Goal: Task Accomplishment & Management: Use online tool/utility

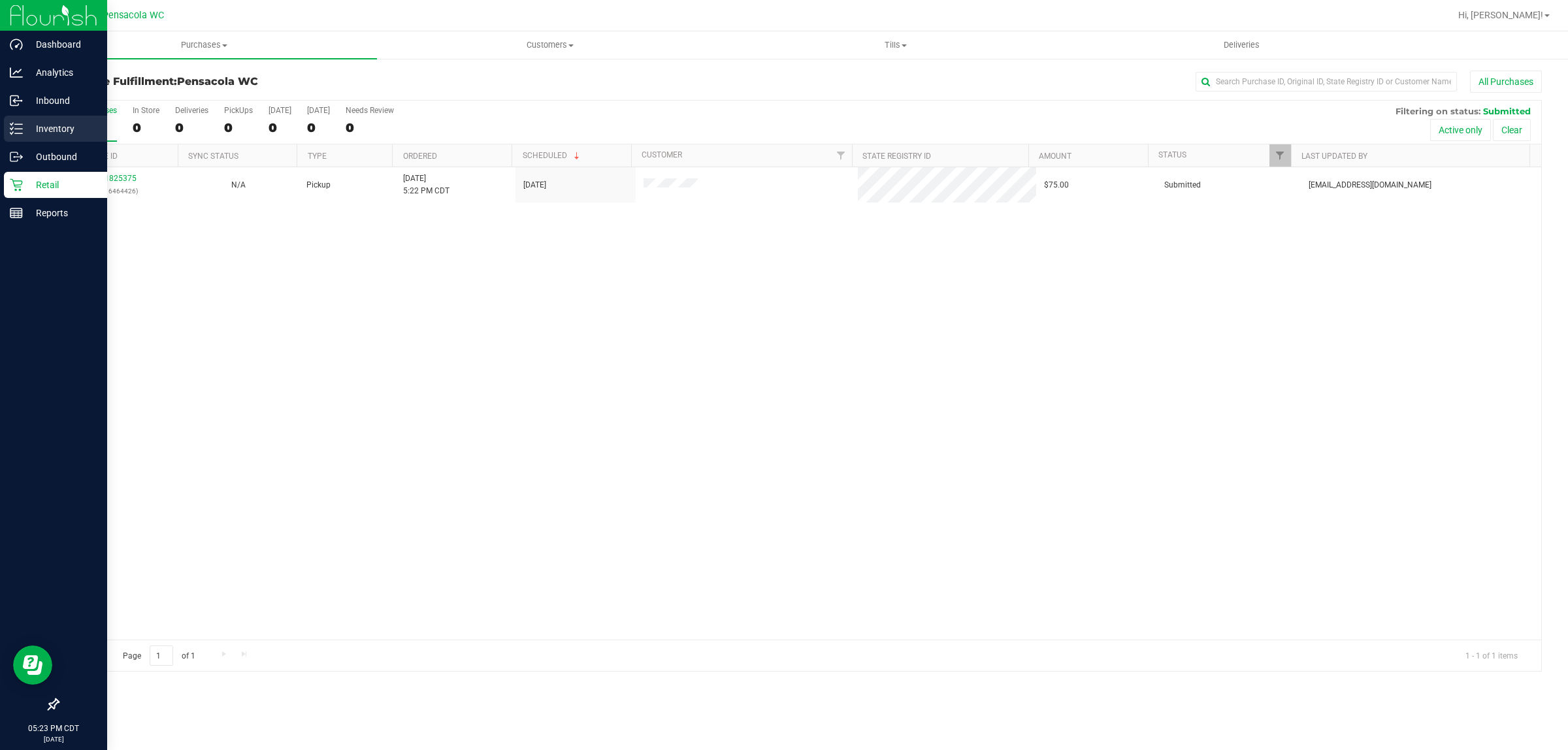
click at [17, 132] on icon at bounding box center [16, 128] width 13 height 13
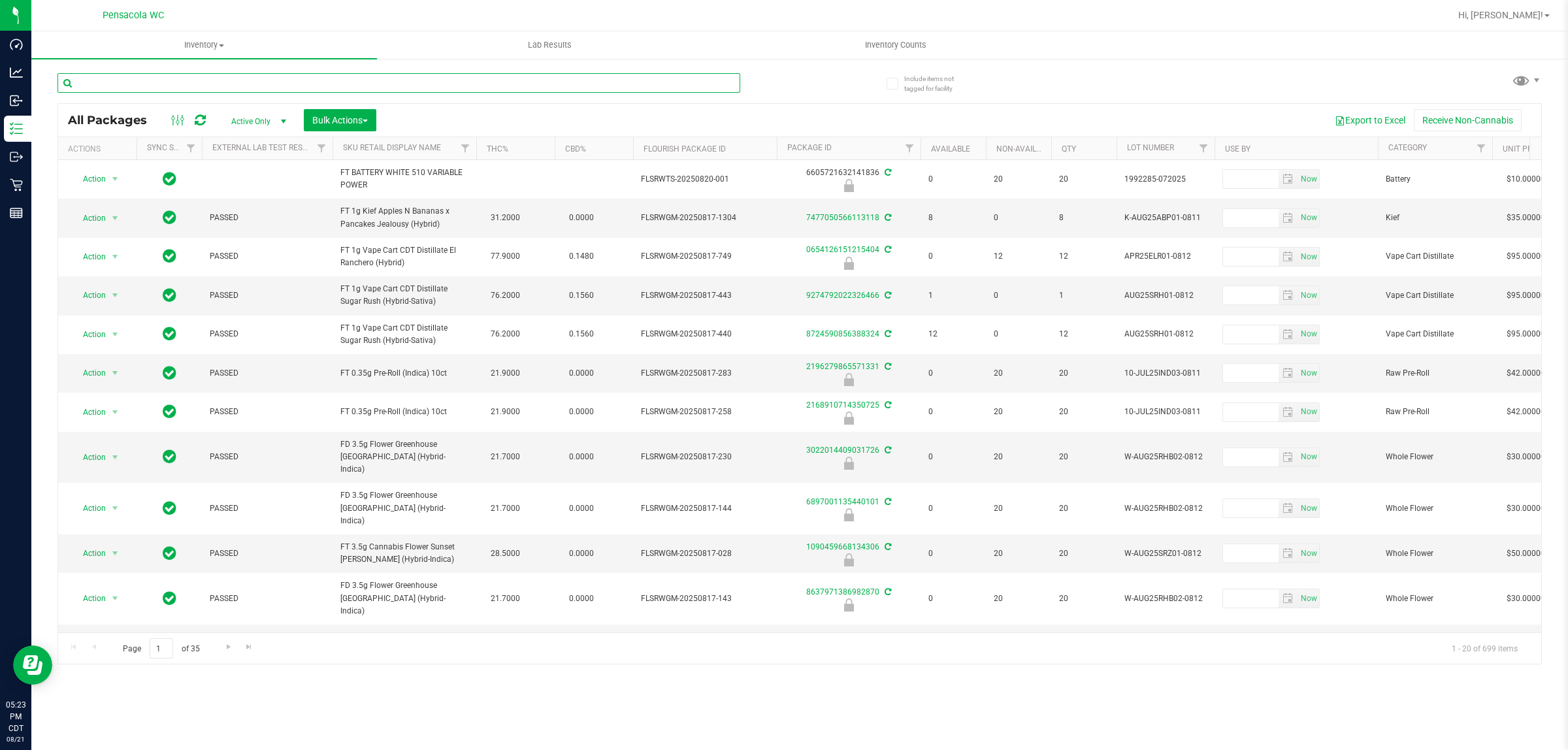
click at [208, 77] on input "text" at bounding box center [398, 83] width 683 height 20
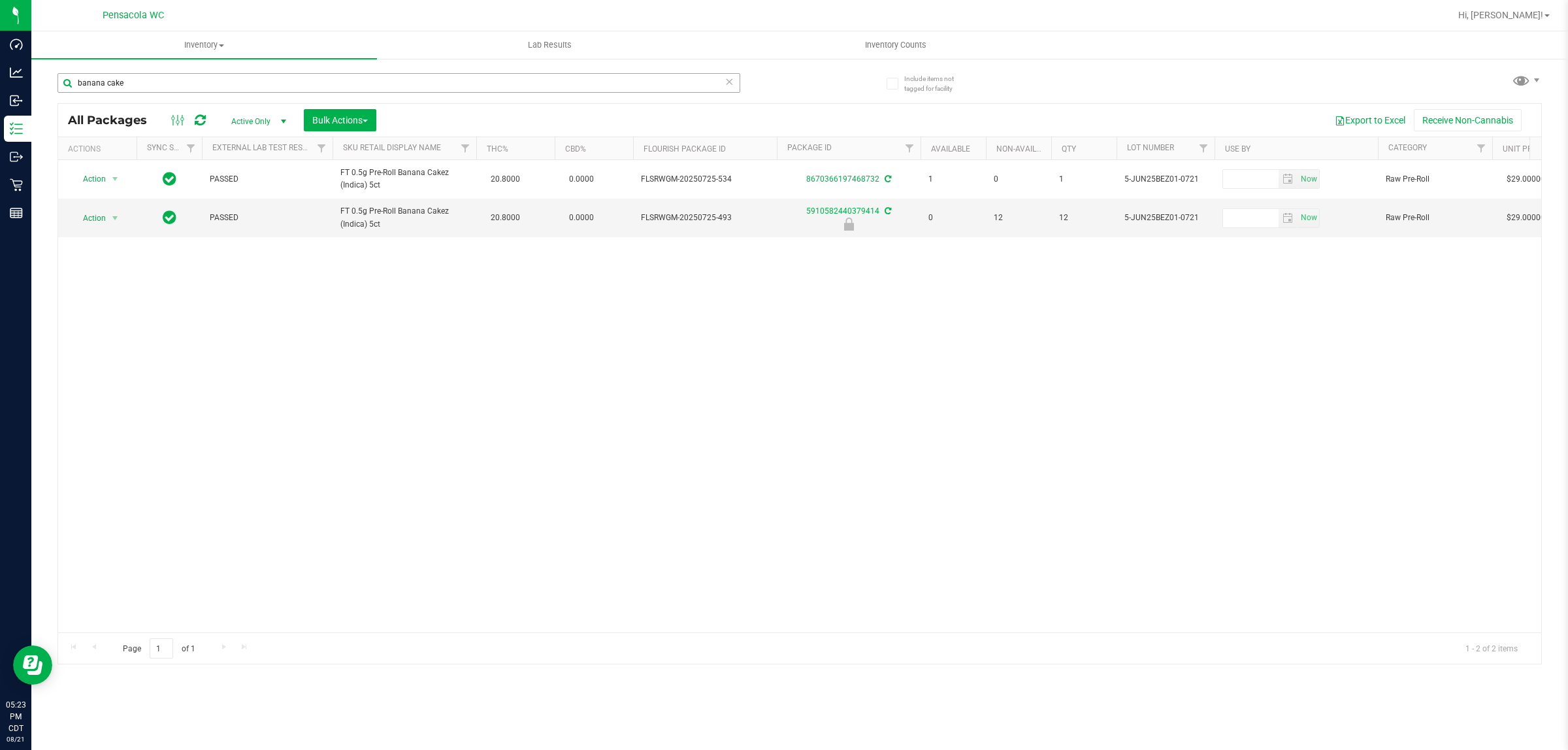
drag, startPoint x: 171, startPoint y: 71, endPoint x: 161, endPoint y: 74, distance: 10.4
click at [167, 71] on div "banana cake" at bounding box center [429, 81] width 742 height 41
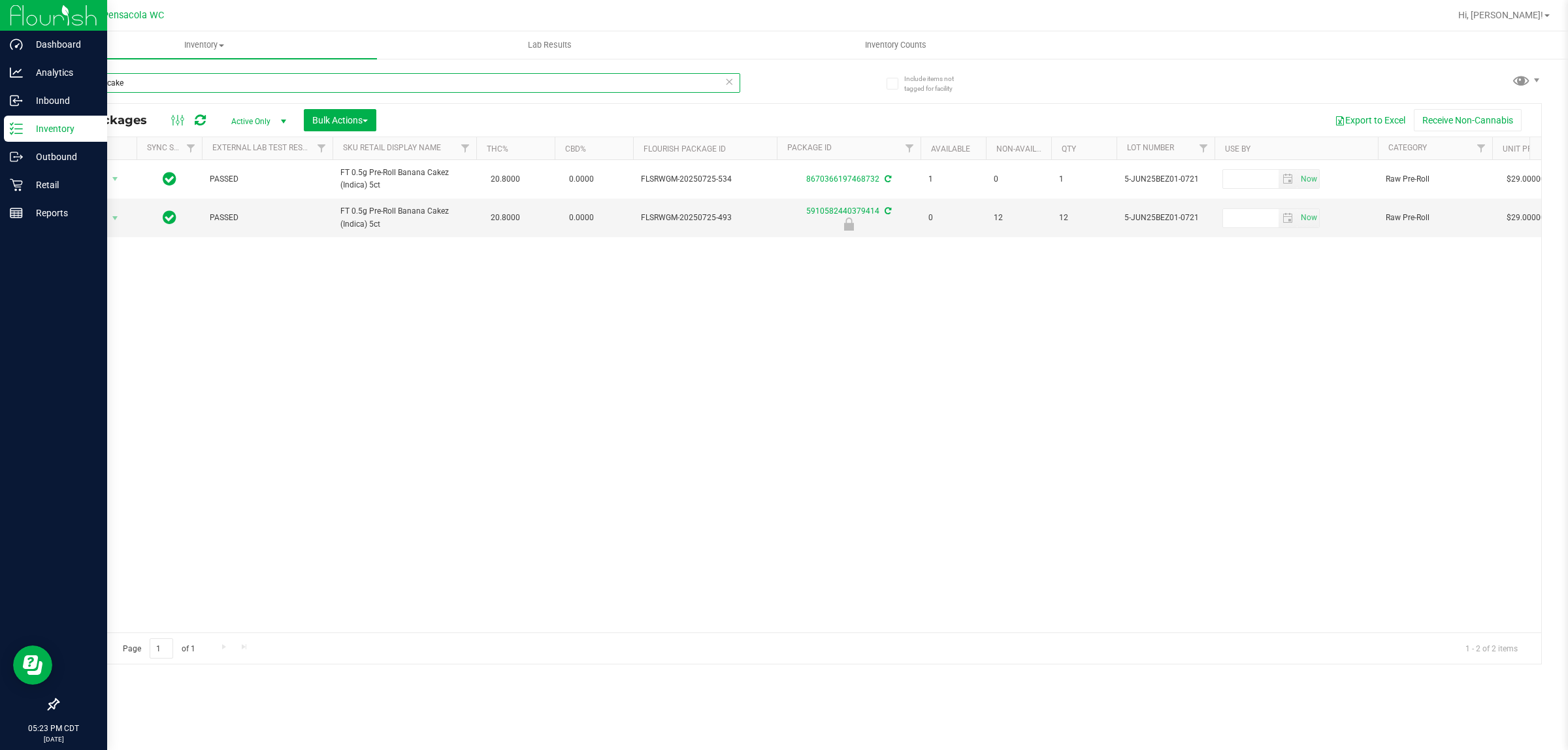
drag, startPoint x: 162, startPoint y: 78, endPoint x: 0, endPoint y: 124, distance: 168.4
click at [0, 124] on div "Dashboard Analytics Inbound Inventory Outbound Retail Reports 05:23 PM CDT 08/2…" at bounding box center [784, 375] width 1568 height 750
type input "5910582440379414"
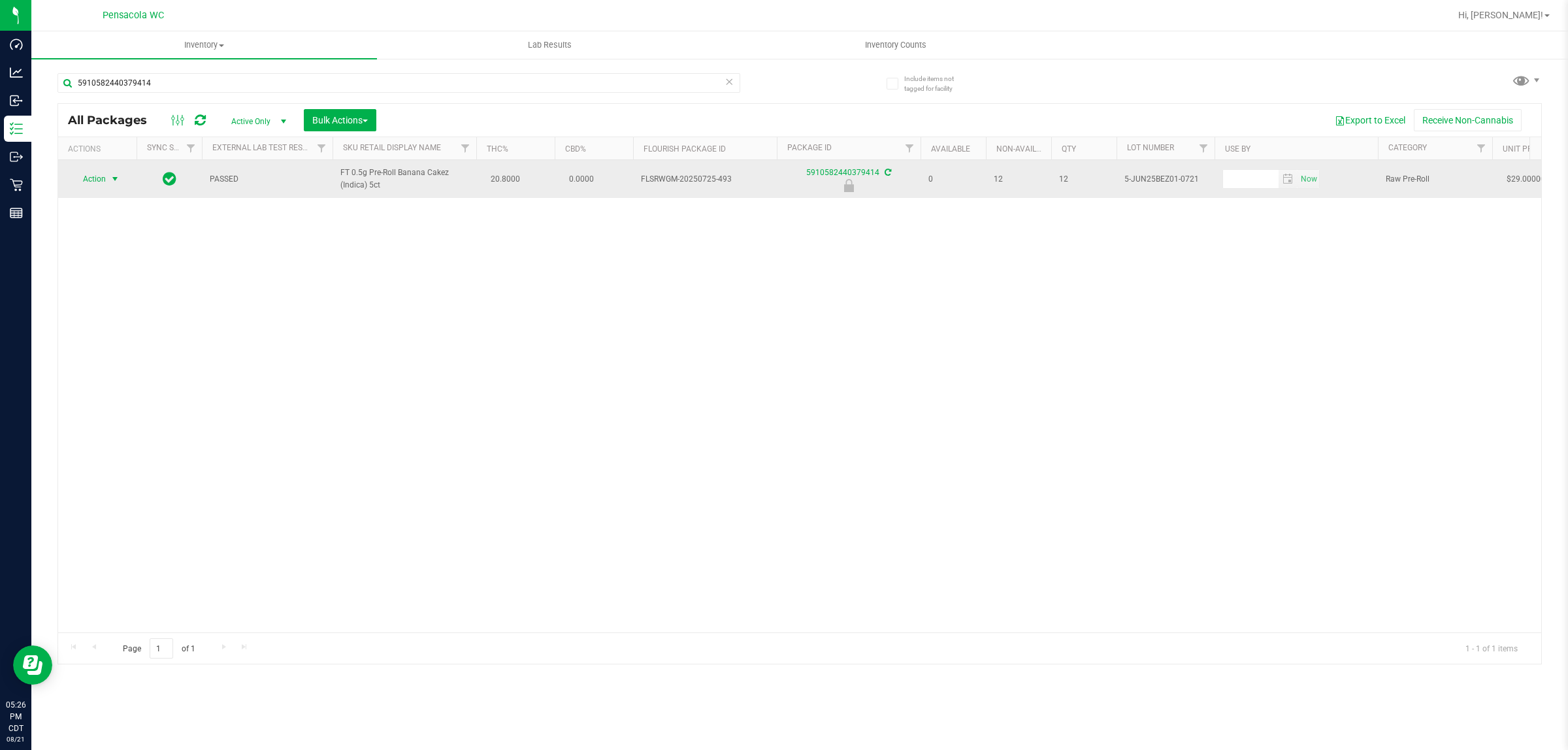
click at [100, 186] on span "Action" at bounding box center [88, 179] width 35 height 18
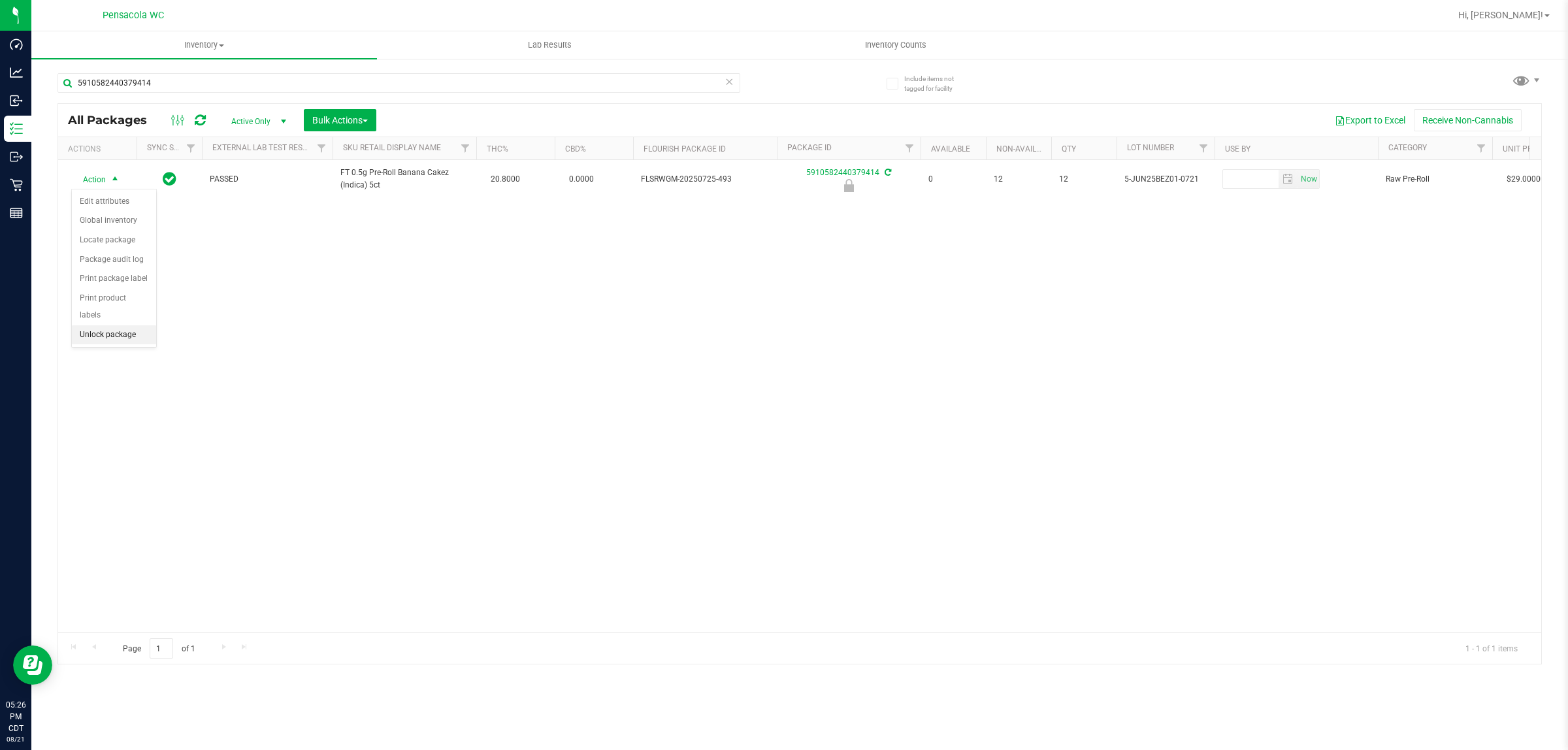
click at [109, 325] on li "Unlock package" at bounding box center [114, 335] width 85 height 20
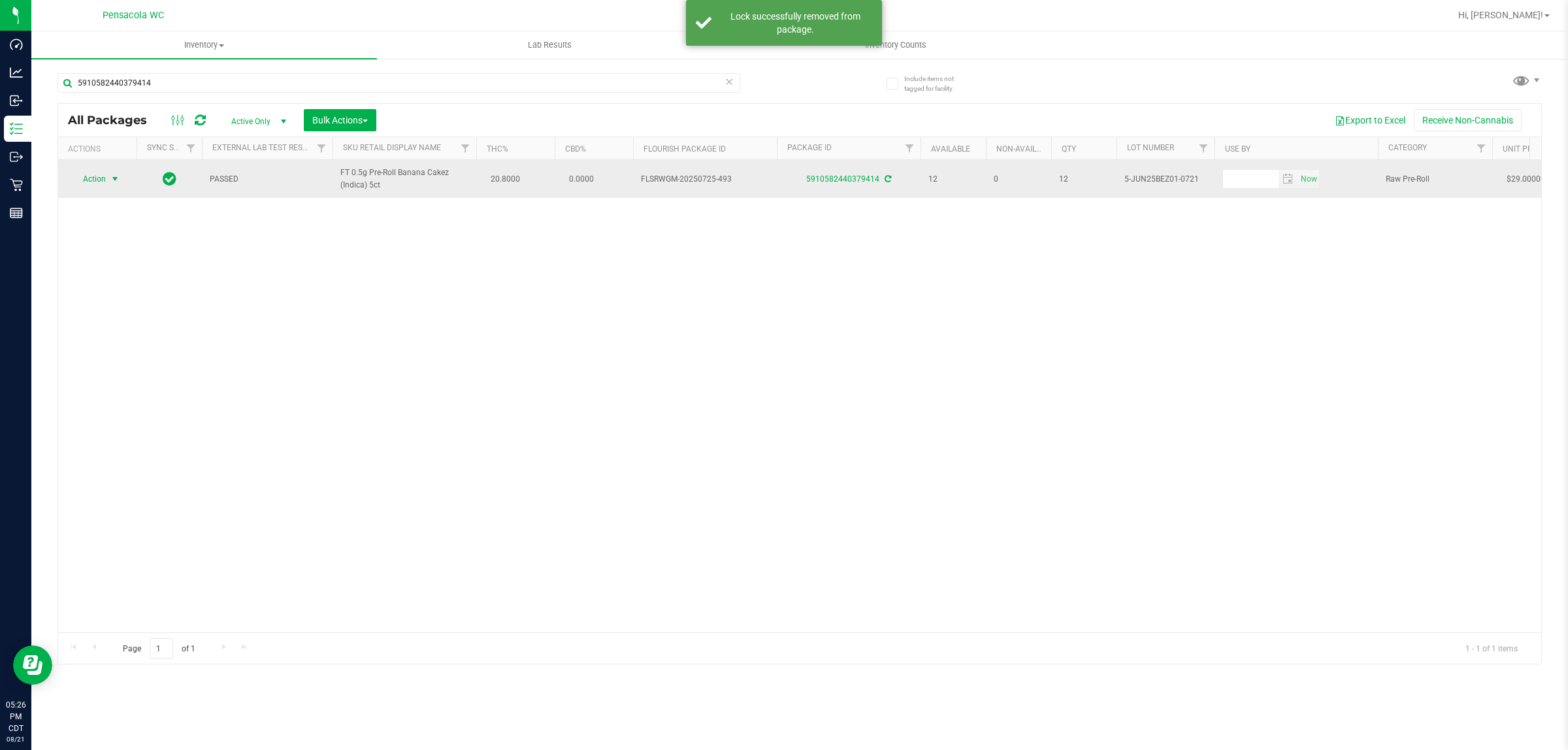
click at [102, 180] on span "Action" at bounding box center [88, 179] width 35 height 18
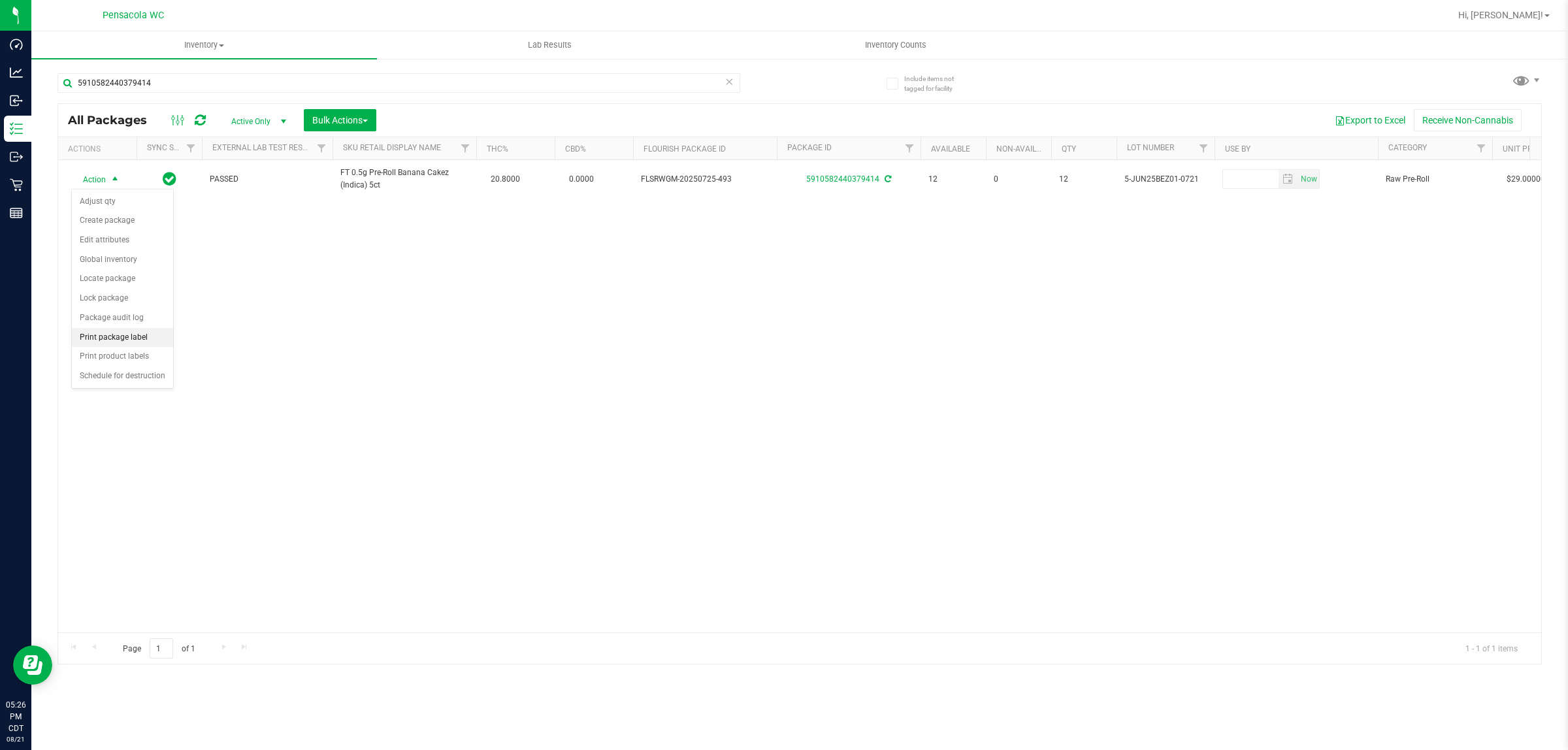
click at [147, 330] on li "Print package label" at bounding box center [122, 338] width 101 height 20
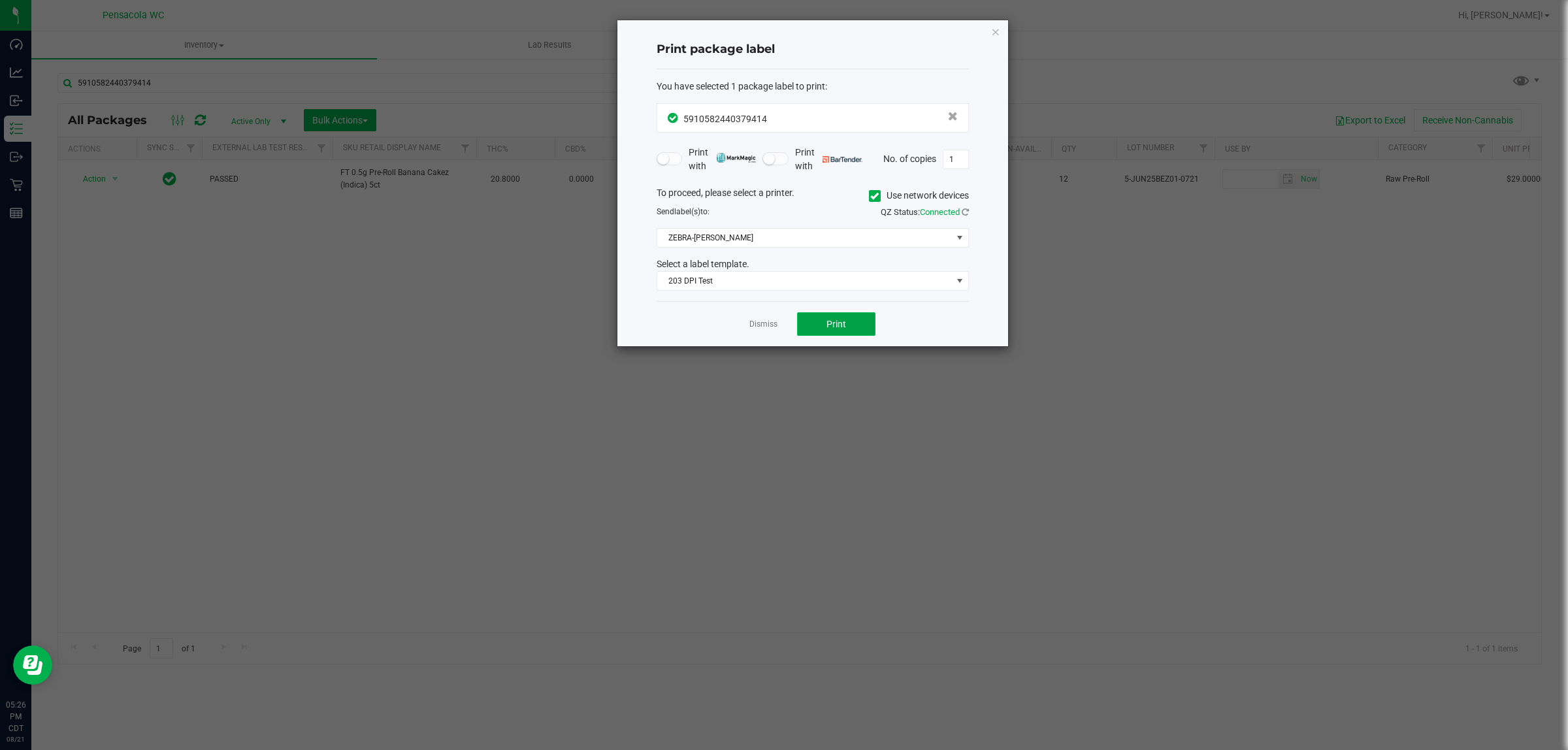
click at [819, 318] on button "Print" at bounding box center [837, 324] width 78 height 23
click at [995, 36] on icon "button" at bounding box center [996, 31] width 9 height 16
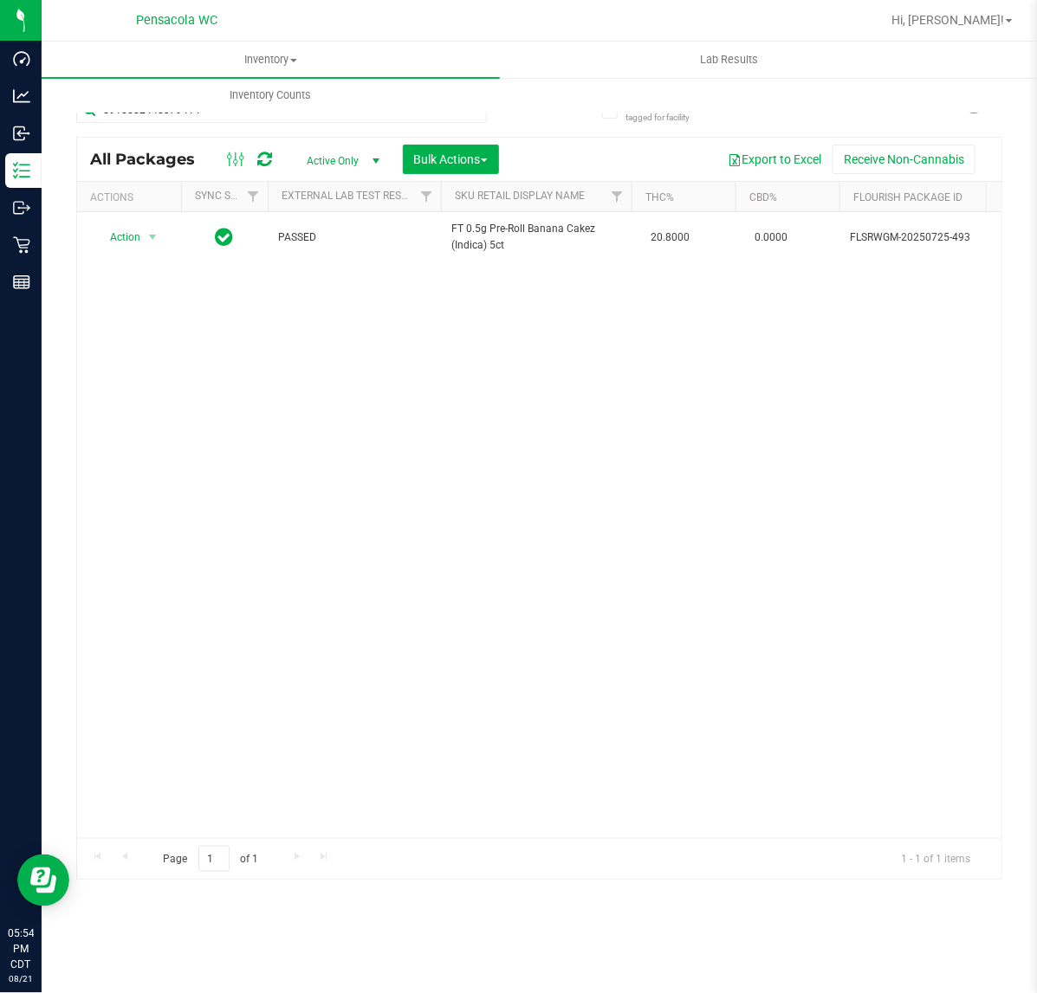
click at [171, 611] on div "Action Action Adjust qty Create package Edit attributes Global inventory Locate…" at bounding box center [539, 525] width 924 height 626
click at [150, 559] on div "Action Action Adjust qty Create package Edit attributes Global inventory Locate…" at bounding box center [539, 525] width 924 height 626
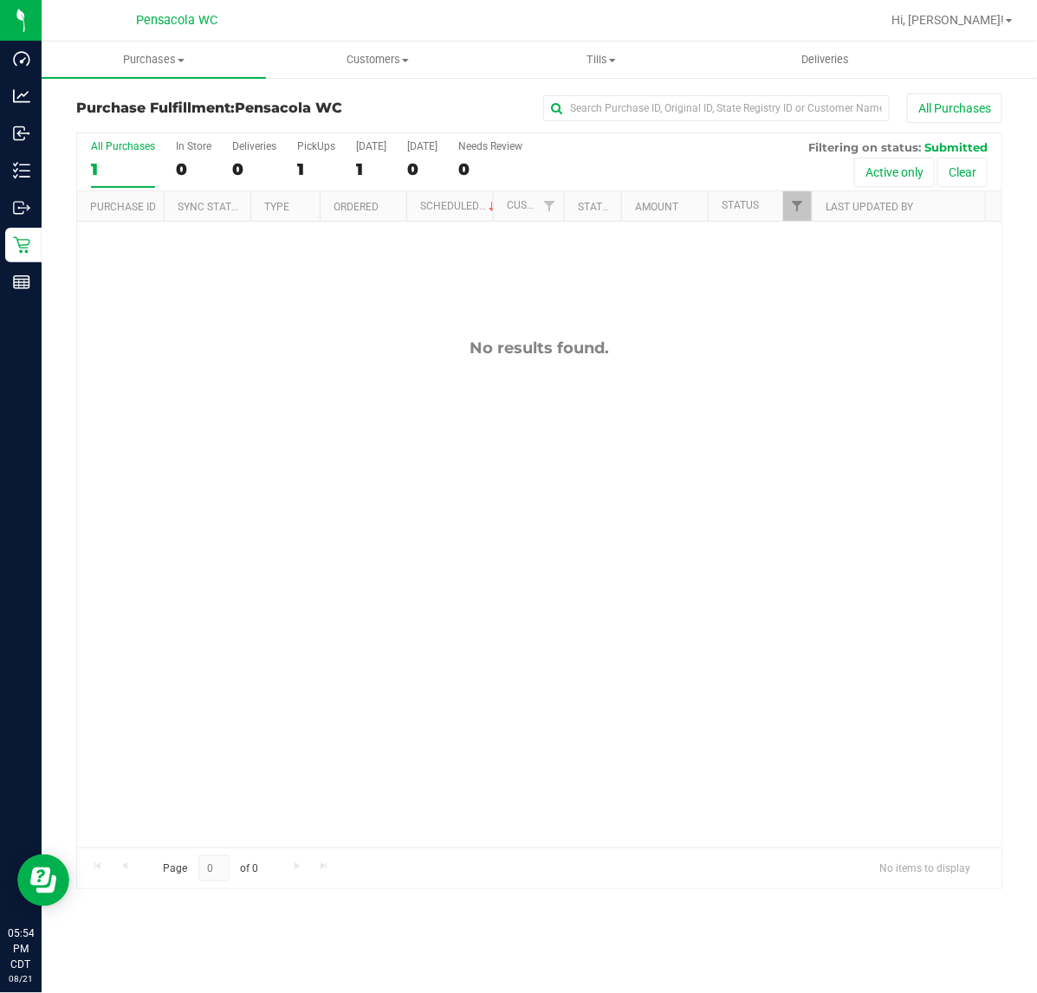
click at [847, 565] on div "No results found." at bounding box center [539, 593] width 924 height 743
click at [892, 569] on div "No results found." at bounding box center [539, 593] width 924 height 743
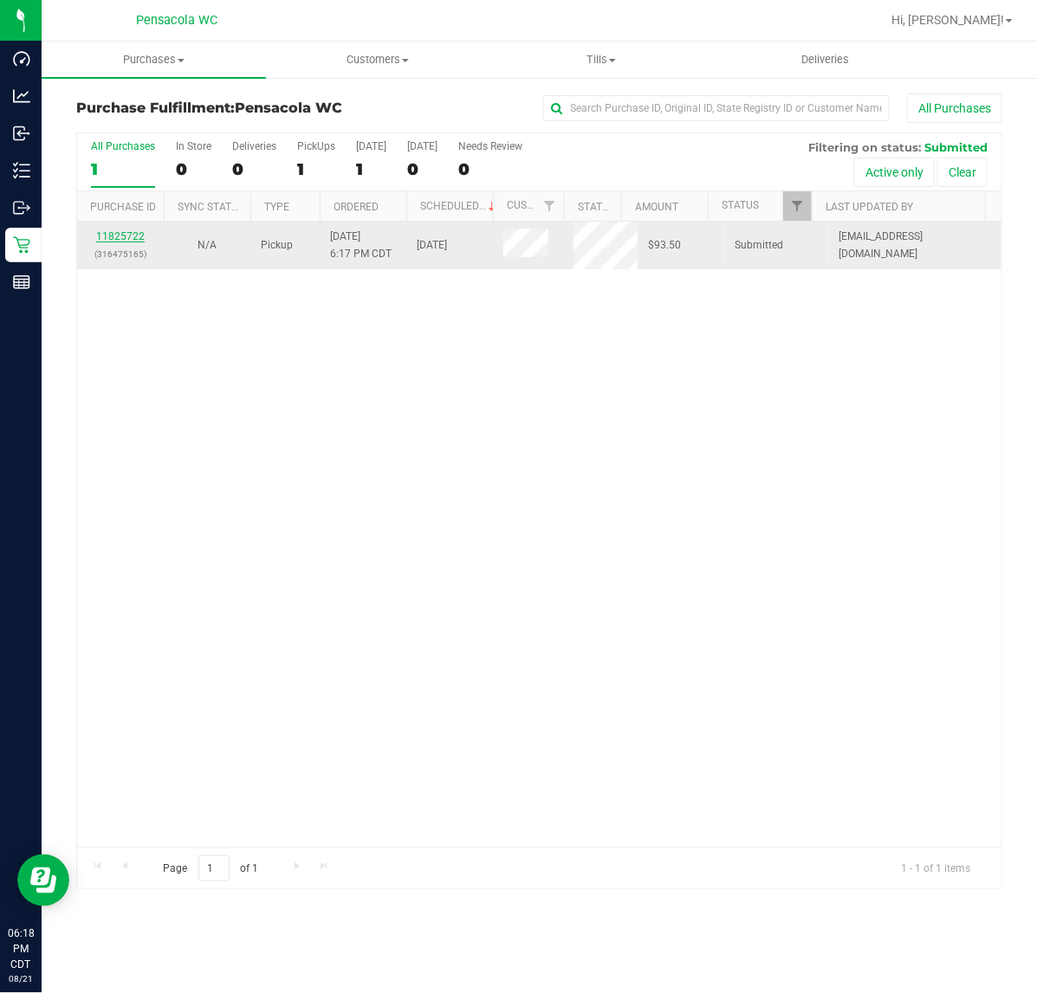
click at [137, 238] on link "11825722" at bounding box center [120, 236] width 48 height 12
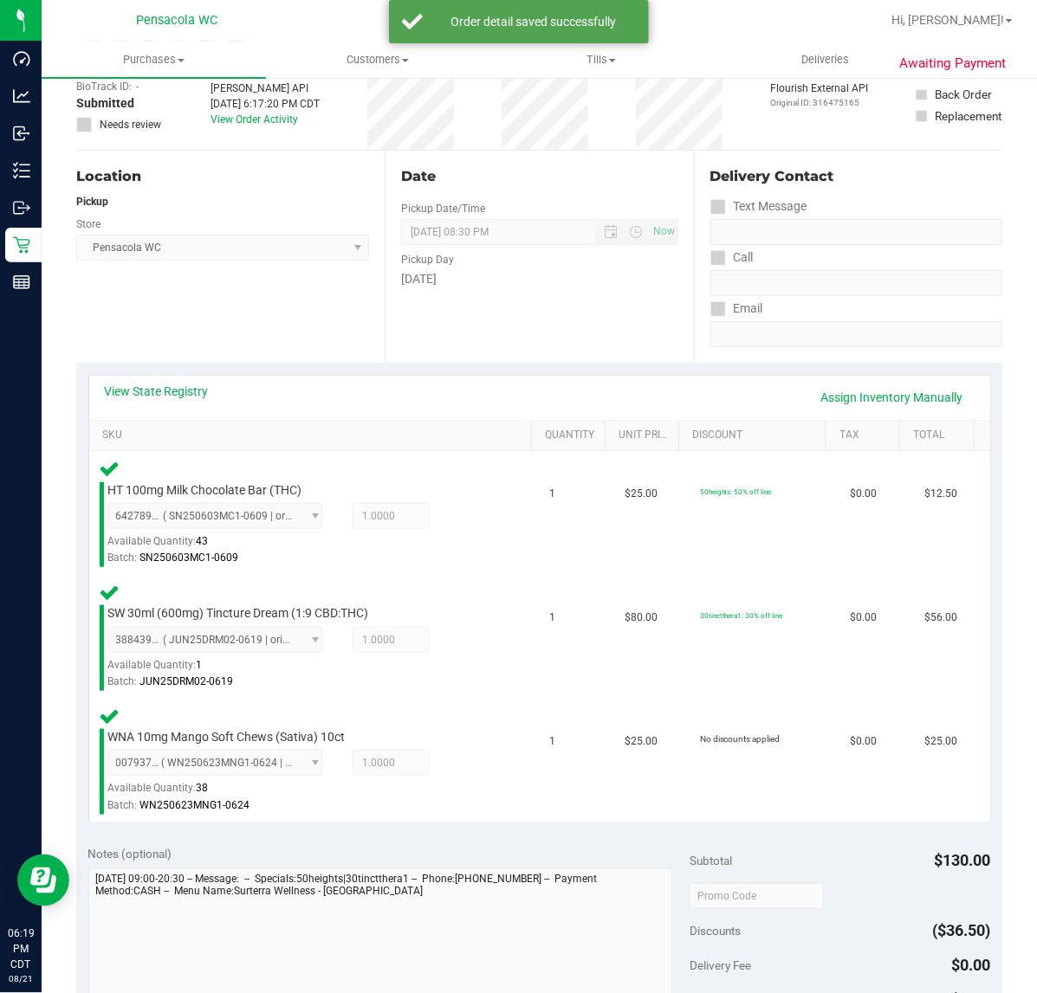
scroll to position [293, 0]
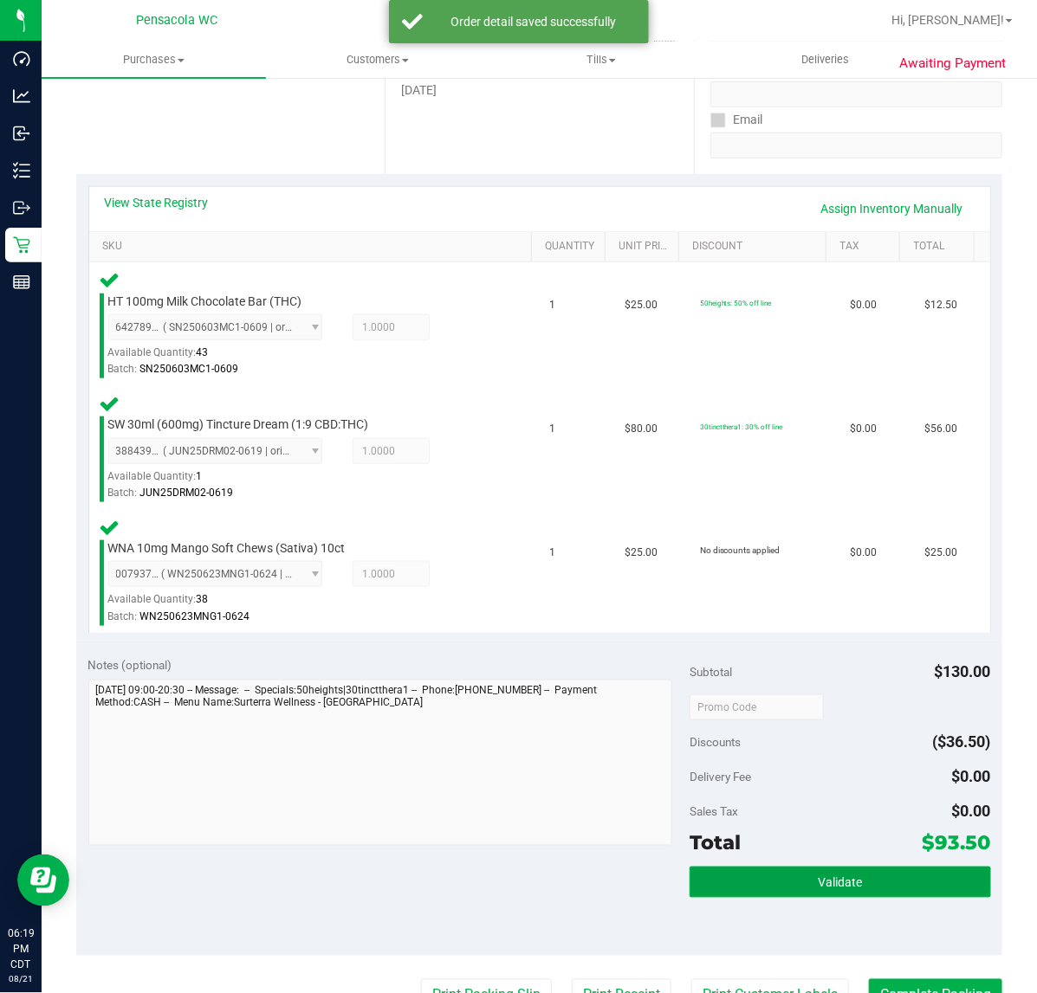
click at [825, 880] on span "Validate" at bounding box center [840, 883] width 44 height 14
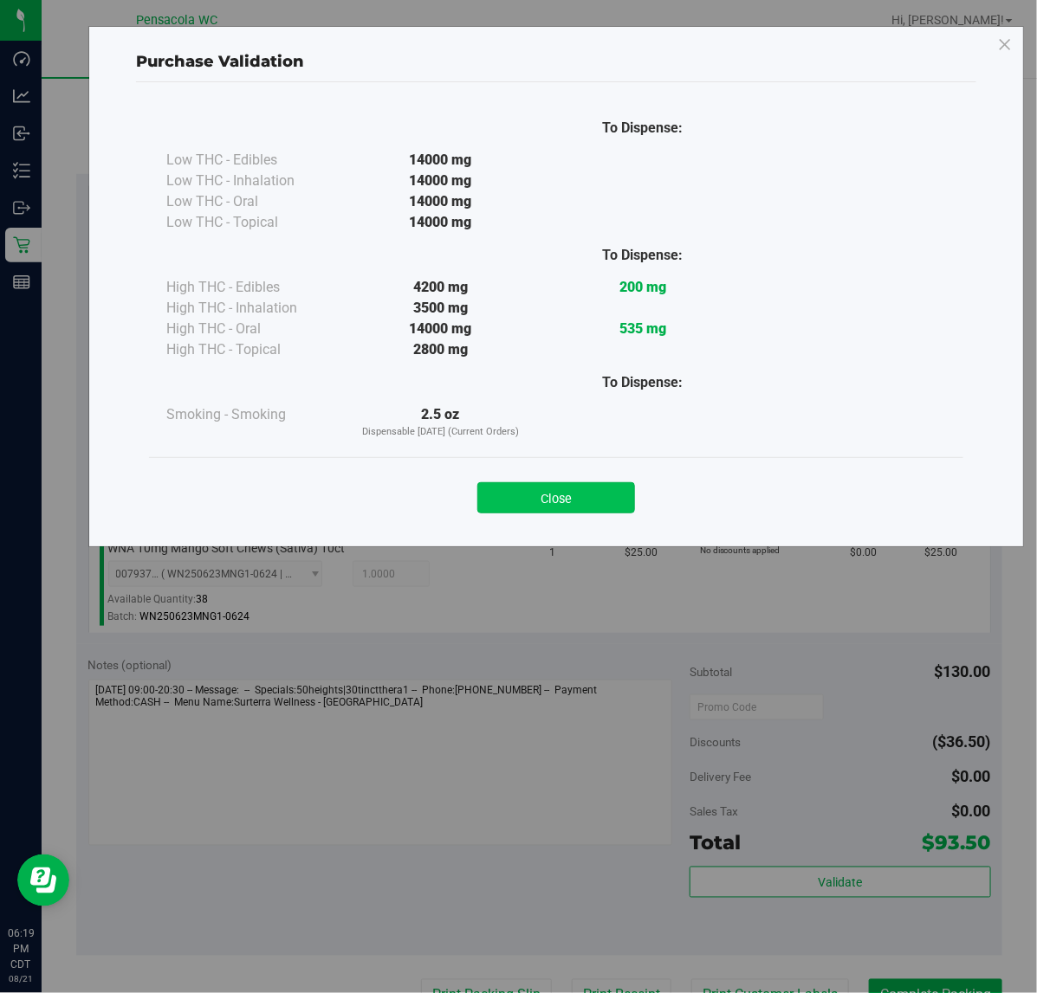
click at [585, 507] on button "Close" at bounding box center [556, 497] width 158 height 31
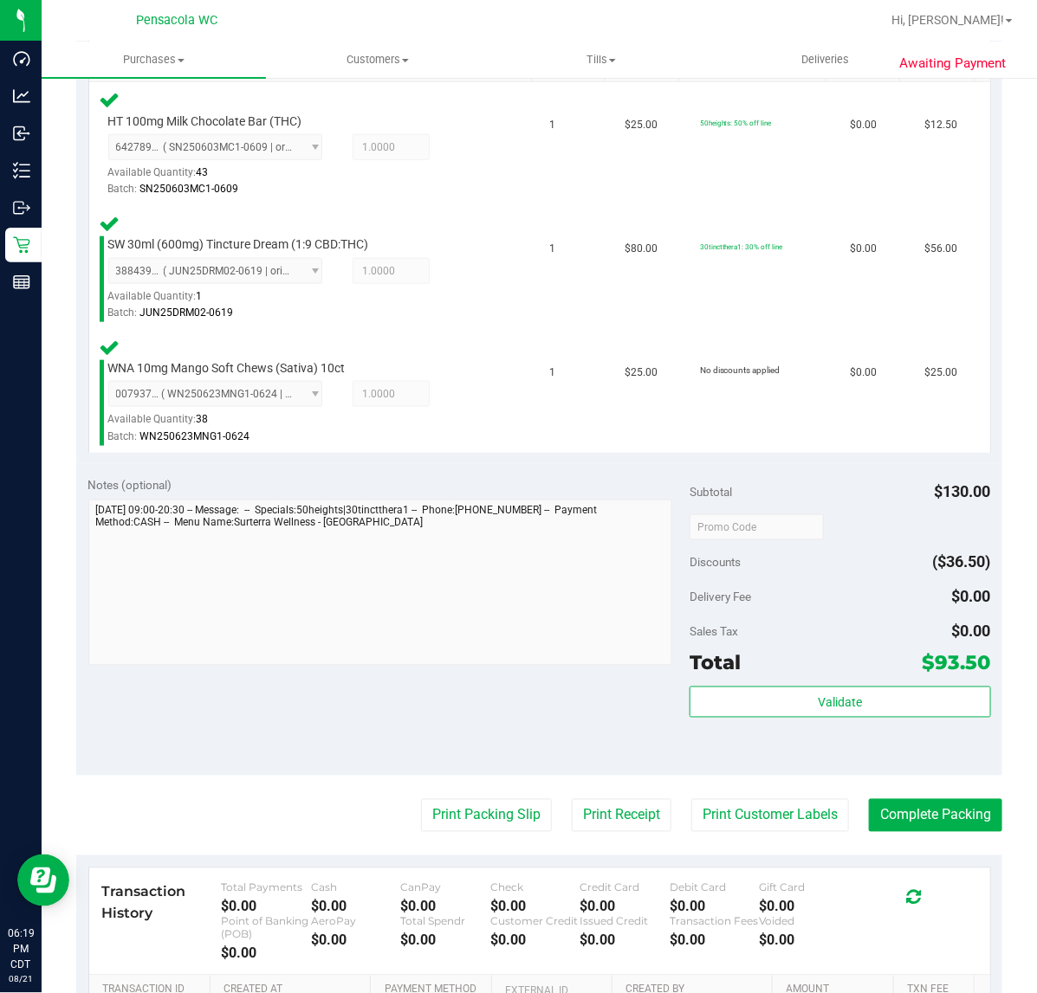
scroll to position [511, 0]
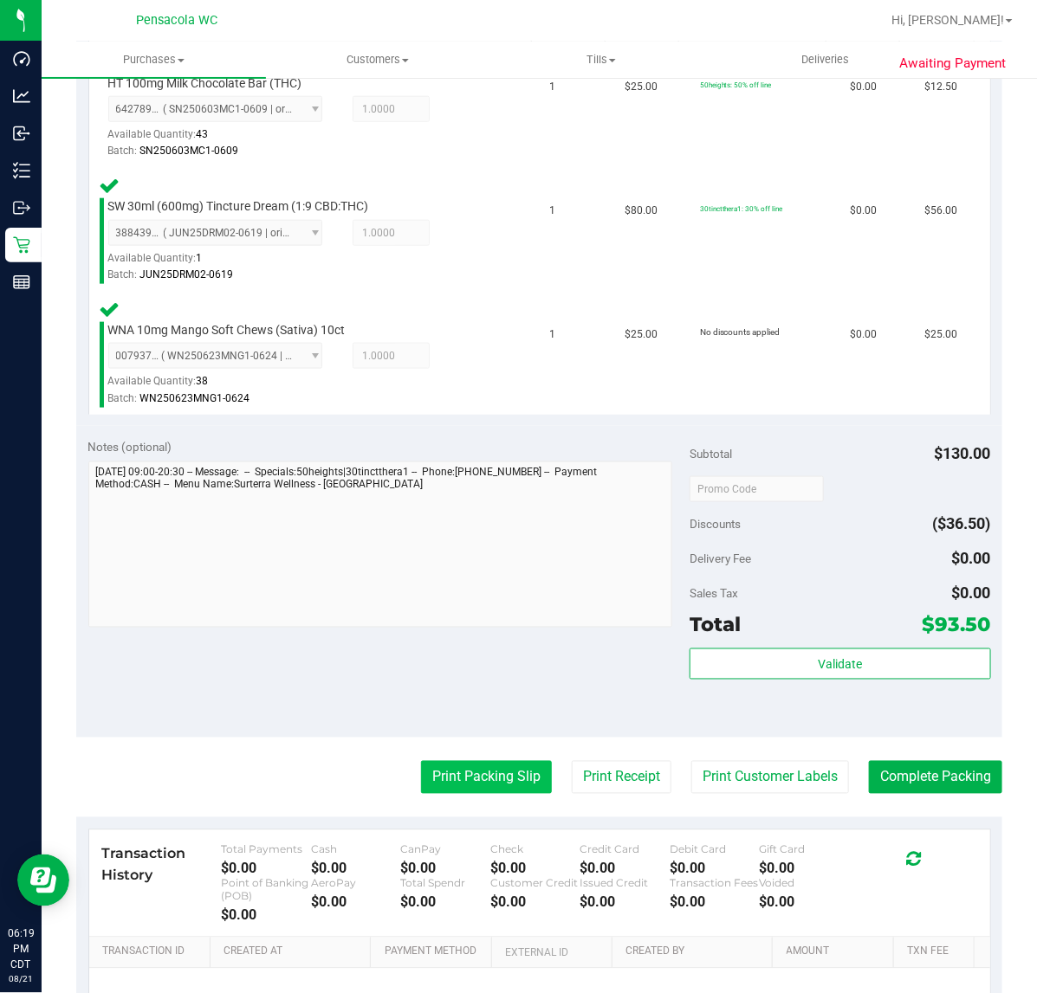
click at [494, 792] on button "Print Packing Slip" at bounding box center [486, 777] width 131 height 33
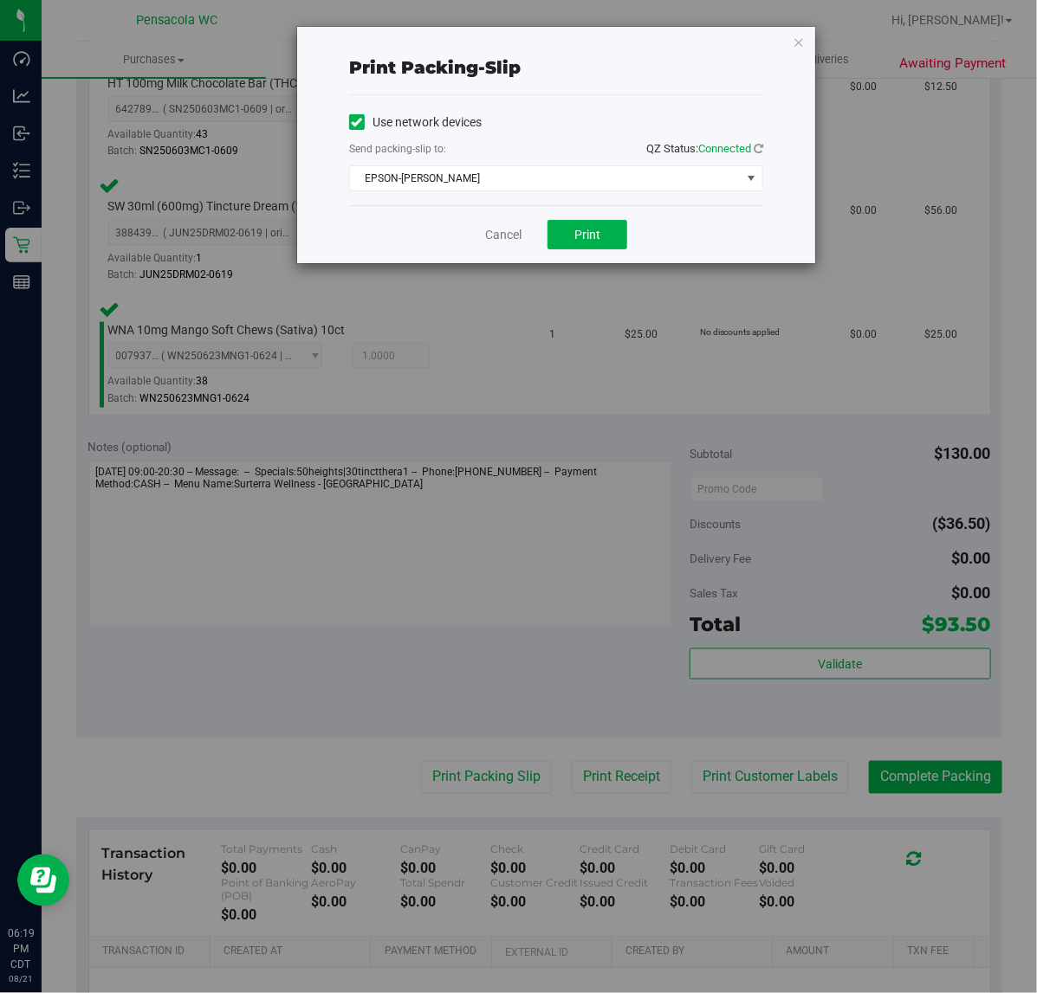
click at [645, 221] on div "Cancel Print" at bounding box center [556, 234] width 414 height 58
click at [599, 226] on button "Print" at bounding box center [587, 234] width 80 height 29
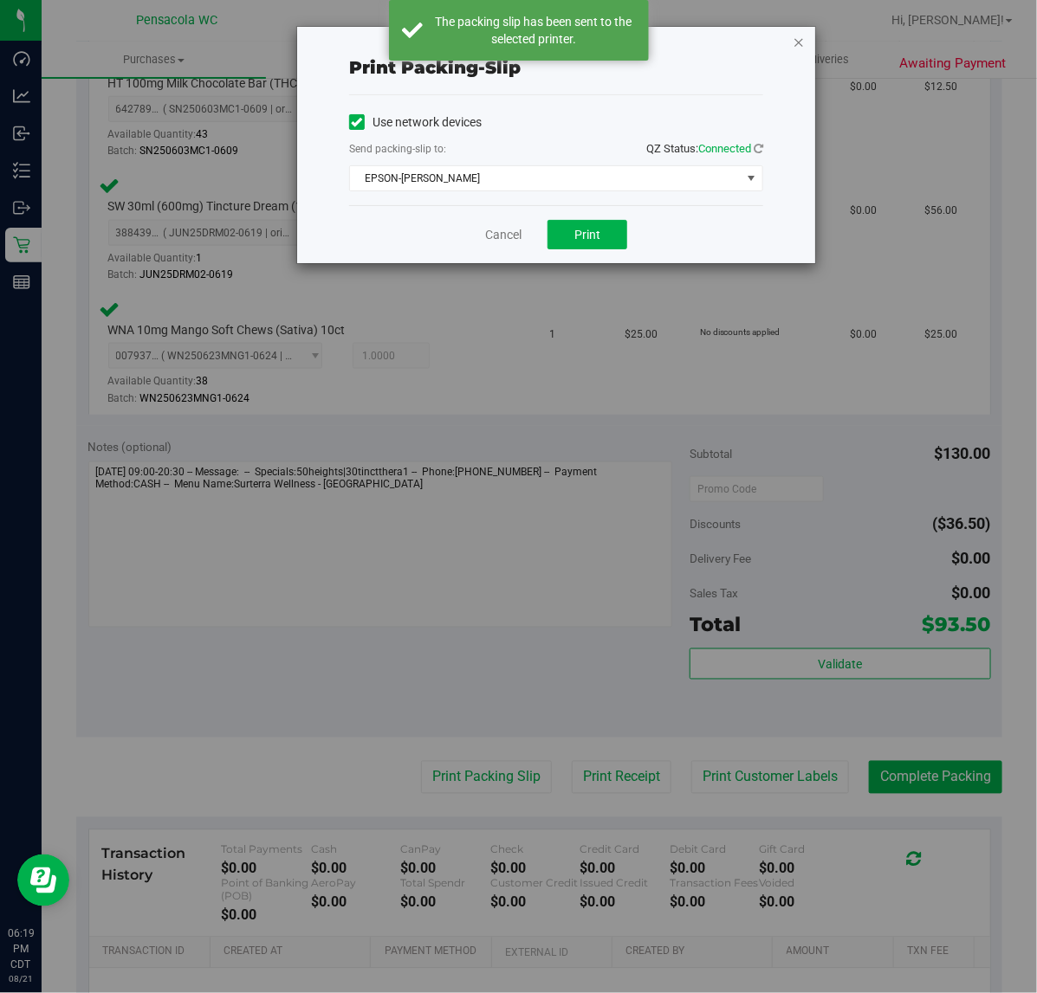
click at [798, 46] on icon "button" at bounding box center [798, 41] width 12 height 21
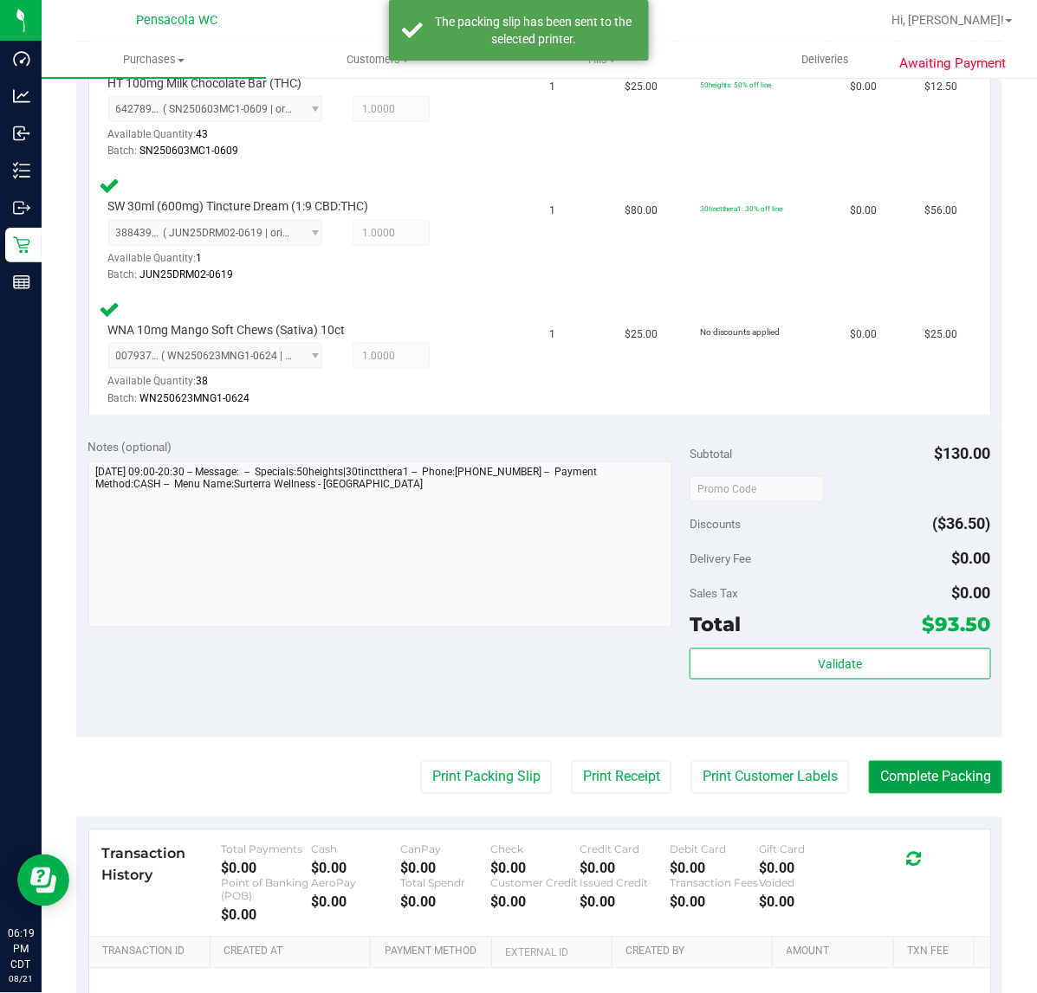
click at [946, 767] on button "Complete Packing" at bounding box center [935, 777] width 133 height 33
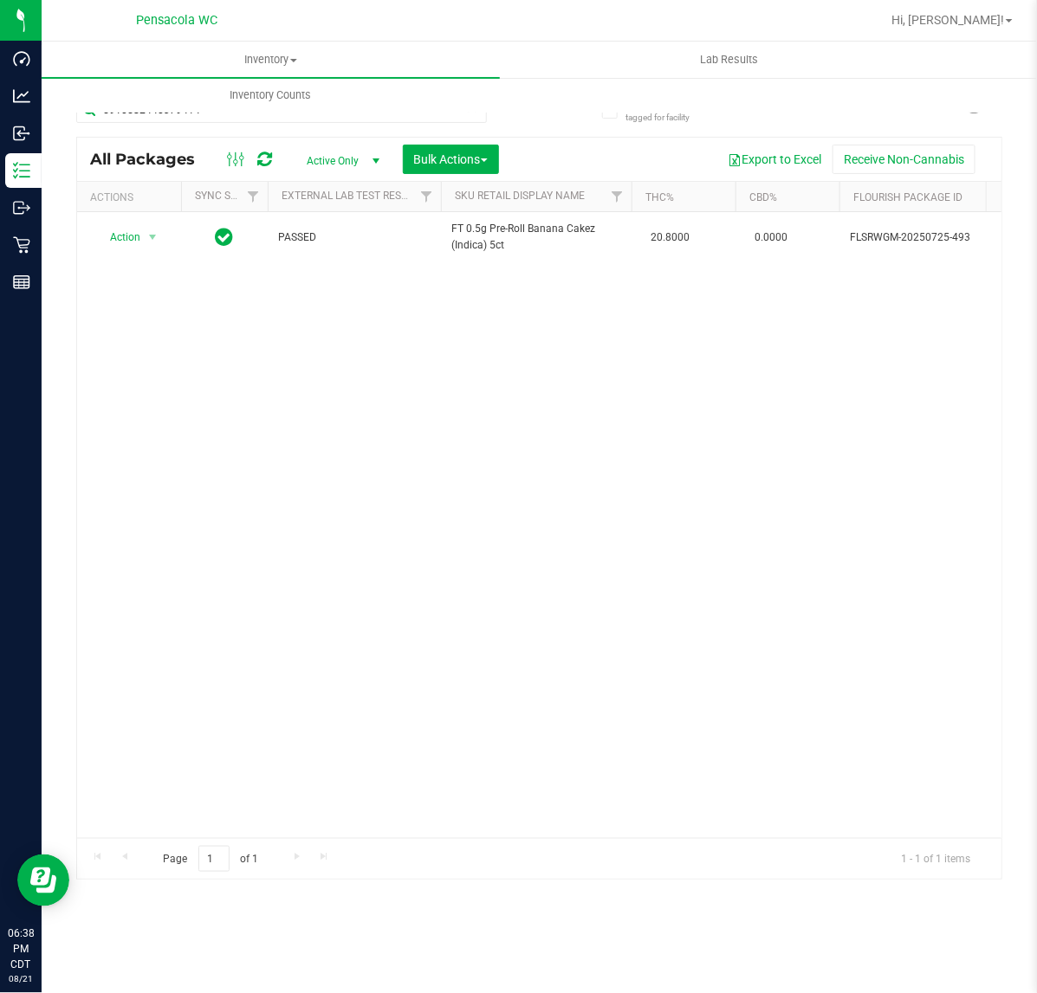
click at [391, 33] on div at bounding box center [595, 20] width 570 height 34
click at [163, 115] on input "5910582440379414" at bounding box center [281, 110] width 411 height 26
drag, startPoint x: 232, startPoint y: 114, endPoint x: -16, endPoint y: 113, distance: 248.6
click at [0, 113] on html "Dashboard Analytics Inbound Inventory Outbound Retail Reports 06:38 PM CDT 08/2…" at bounding box center [518, 496] width 1037 height 993
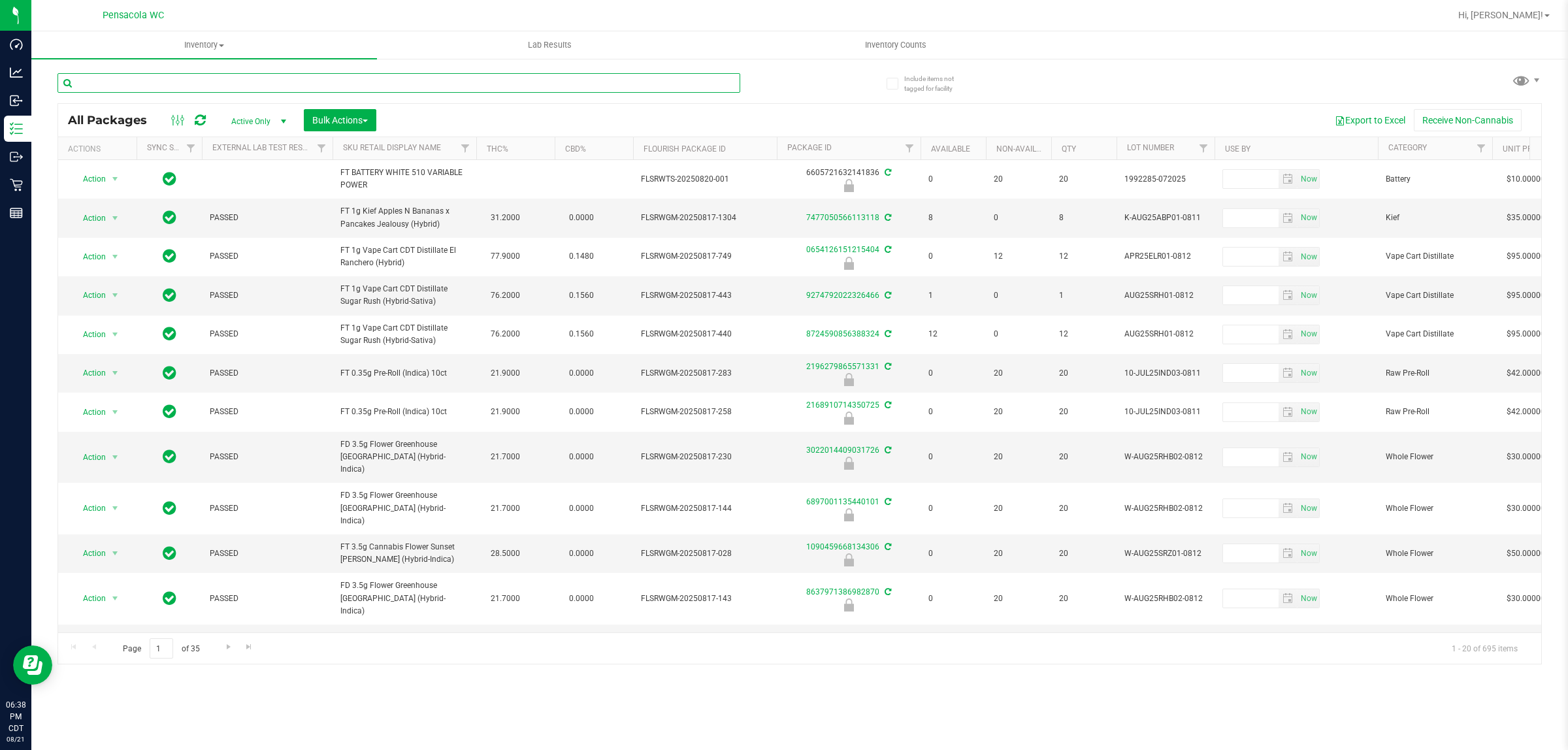
click at [320, 77] on input "text" at bounding box center [398, 83] width 683 height 20
type input "1280758311649917"
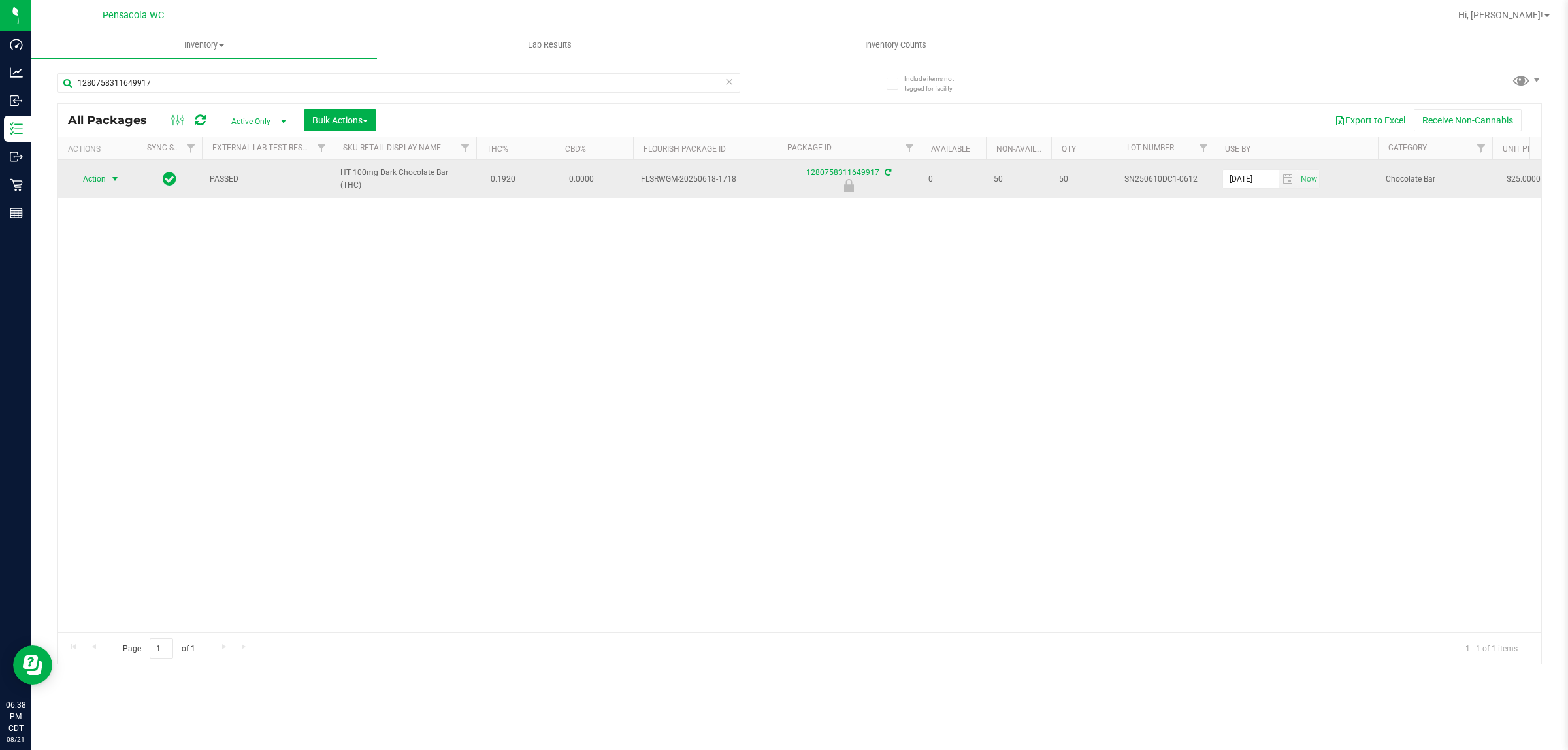
click at [91, 187] on span "Action" at bounding box center [88, 179] width 35 height 18
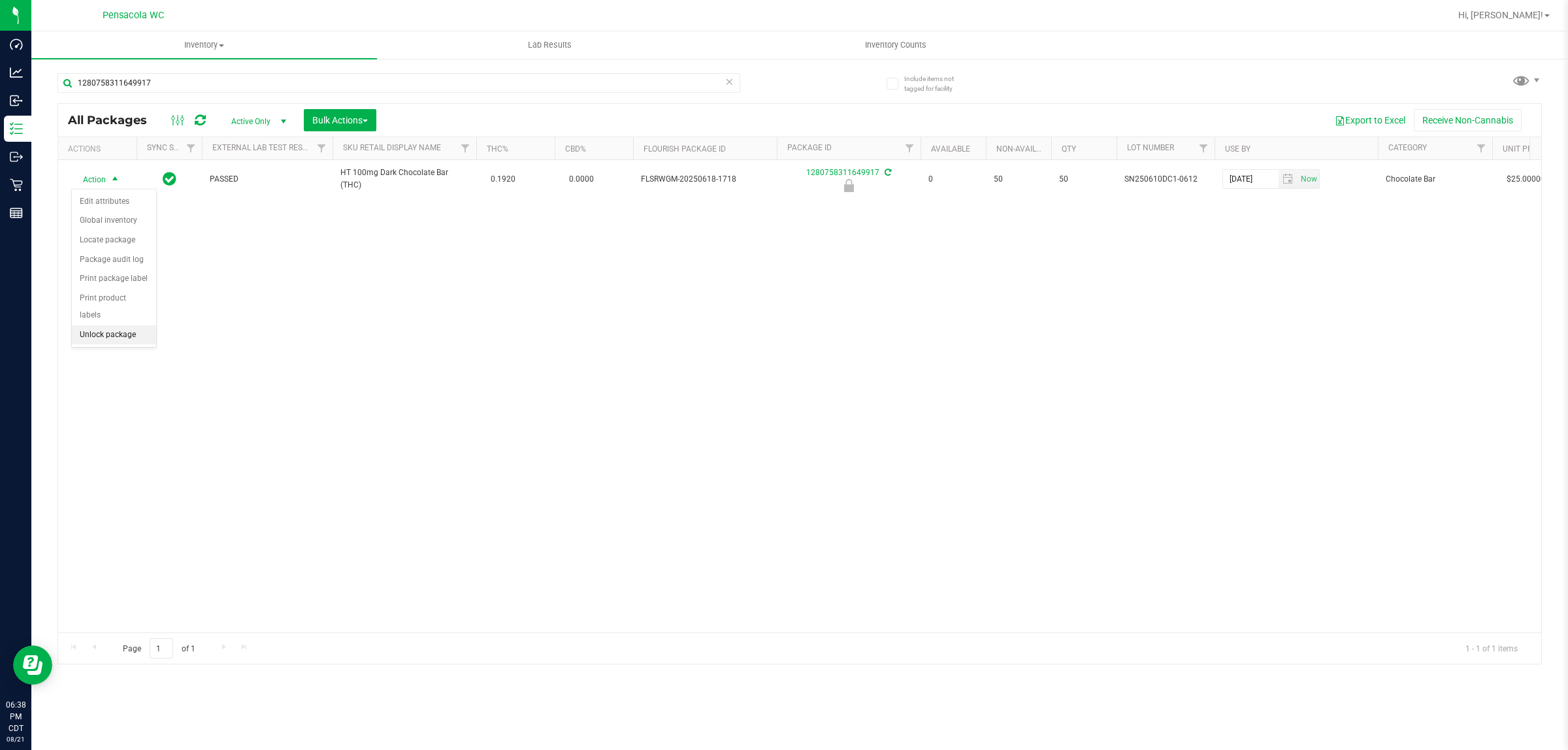
click at [131, 325] on li "Unlock package" at bounding box center [114, 335] width 85 height 20
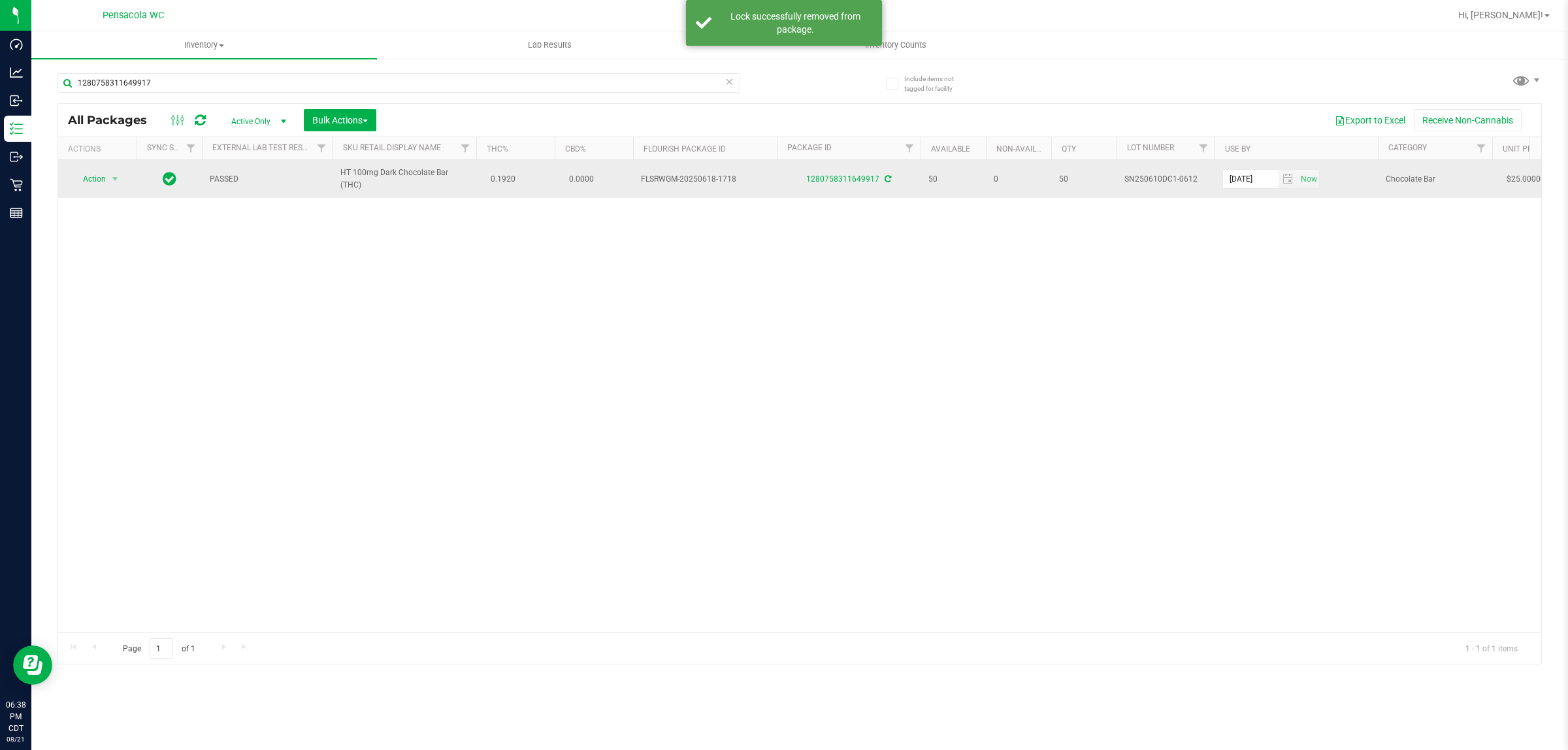
click at [101, 168] on td "Action Action Adjust qty Create package Edit attributes Global inventory Locate…" at bounding box center [97, 179] width 78 height 38
click at [96, 182] on span "Action" at bounding box center [88, 179] width 35 height 18
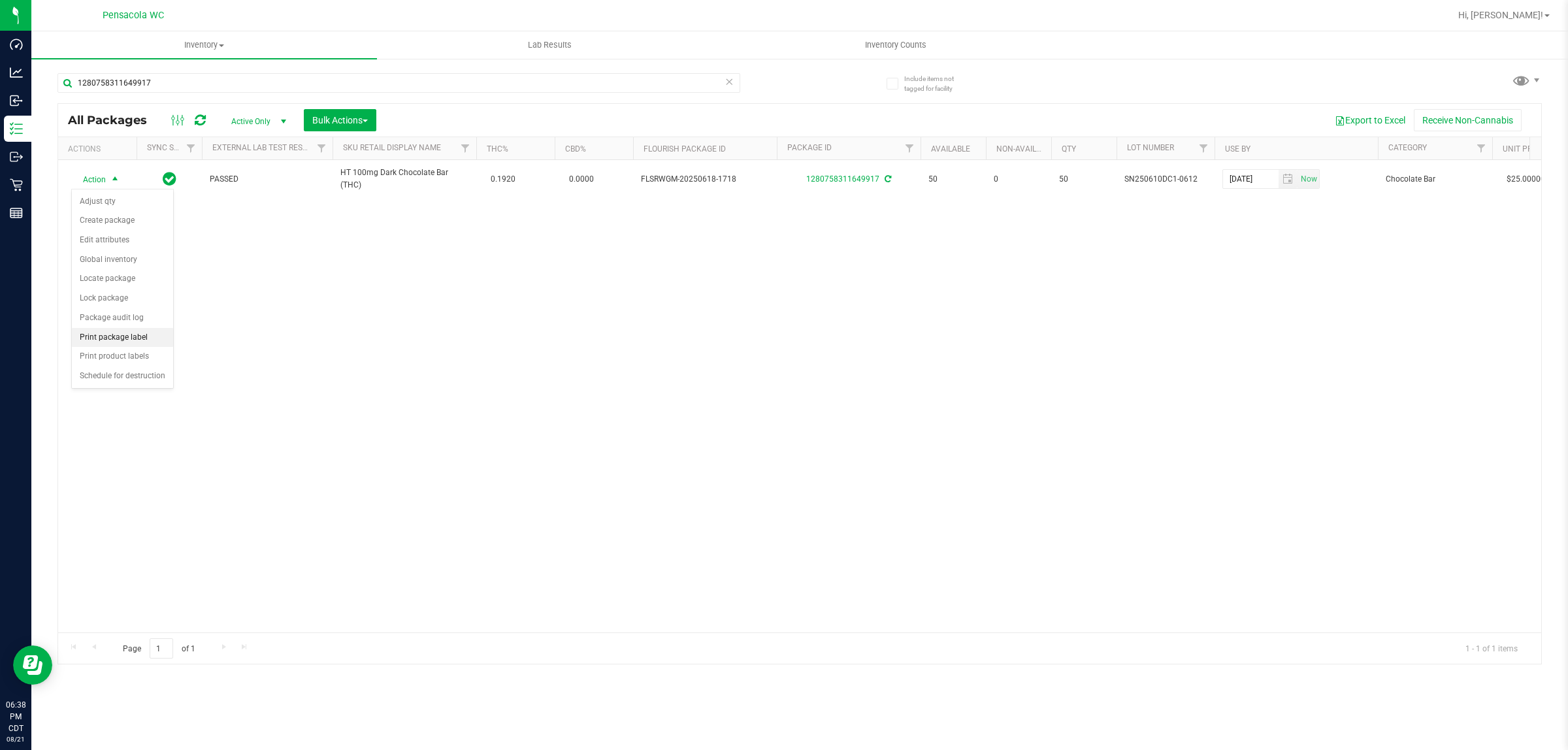
click at [157, 348] on li "Print package label" at bounding box center [122, 338] width 101 height 20
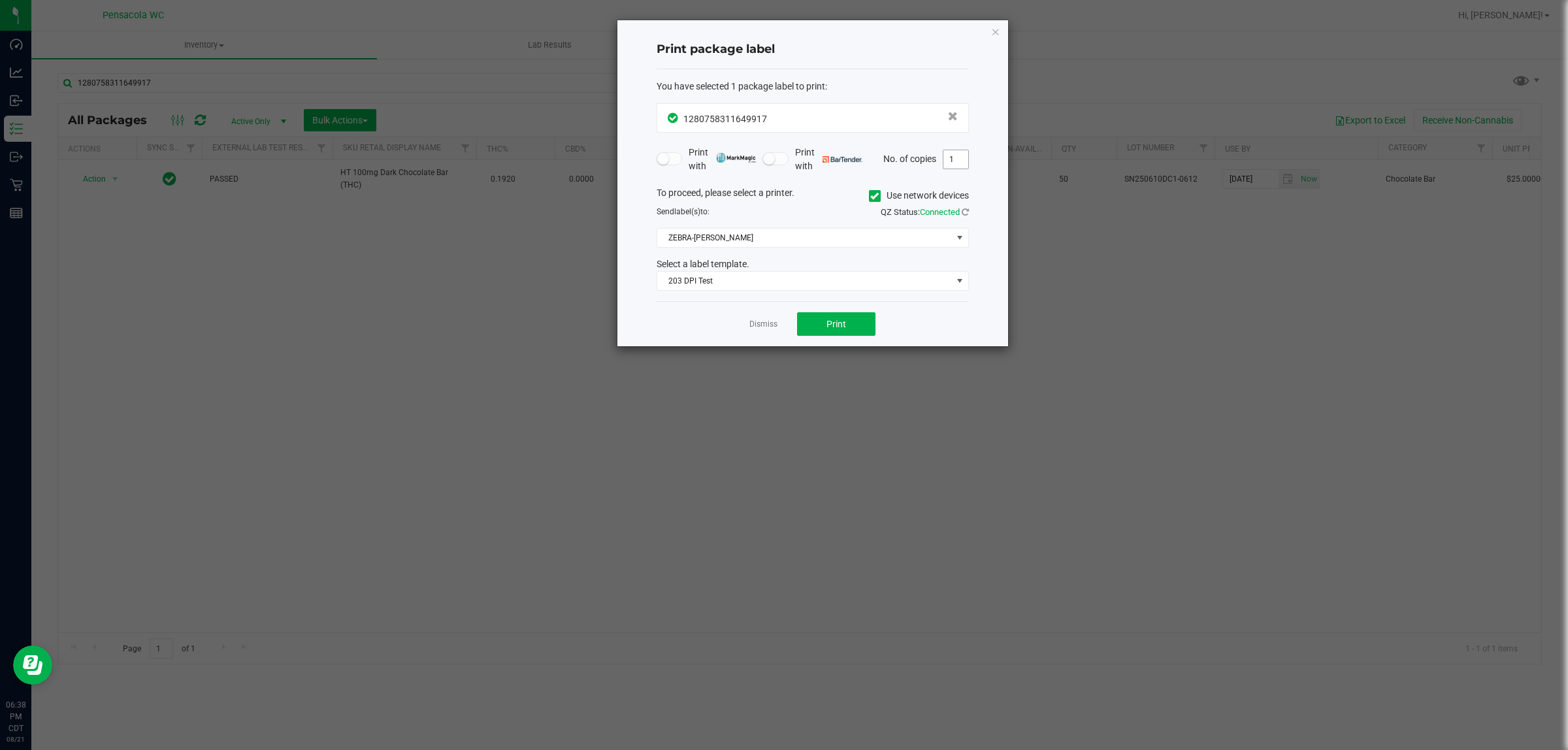
click at [782, 152] on input "1" at bounding box center [956, 159] width 25 height 18
type input "2"
click at [782, 321] on span "Print" at bounding box center [837, 324] width 20 height 11
